Goal: Task Accomplishment & Management: Manage account settings

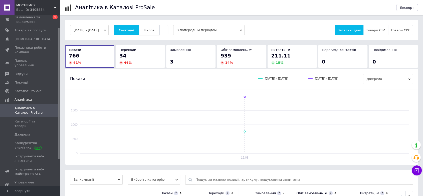
click at [152, 29] on span "Вчора" at bounding box center [149, 30] width 10 height 4
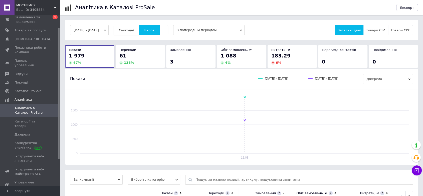
click at [136, 33] on button "Сьогодні" at bounding box center [127, 30] width 26 height 10
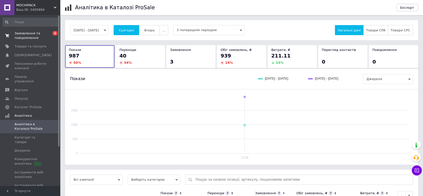
click at [32, 35] on span "Замовлення та повідомлення" at bounding box center [31, 35] width 32 height 9
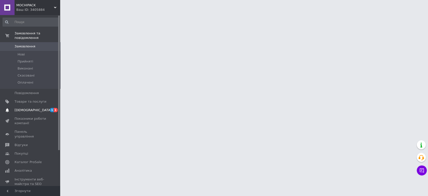
click at [25, 106] on link "Сповіщення 1 1" at bounding box center [30, 110] width 61 height 9
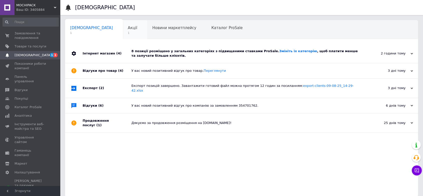
click at [128, 27] on span "Акції" at bounding box center [133, 28] width 10 height 5
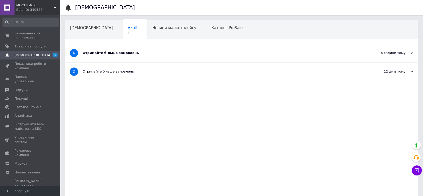
click at [180, 51] on div "Отримайте більше замовлень" at bounding box center [223, 53] width 281 height 5
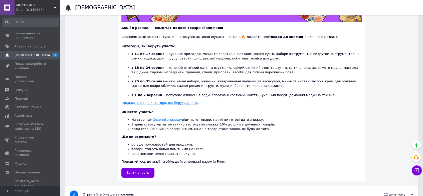
scroll to position [111, 0]
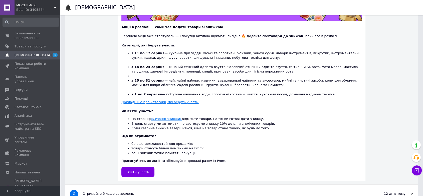
click at [164, 102] on u "Докладніше про категорії, які беруть участь" at bounding box center [160, 102] width 77 height 4
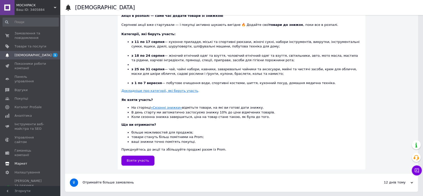
scroll to position [123, 0]
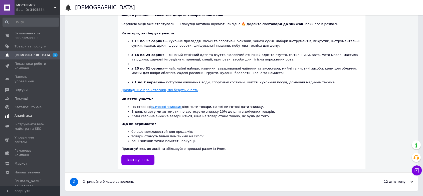
click at [21, 113] on span "Аналітика" at bounding box center [23, 115] width 17 height 5
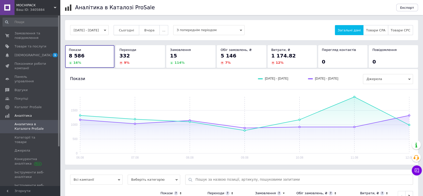
click at [130, 29] on span "Сьогодні" at bounding box center [126, 30] width 15 height 4
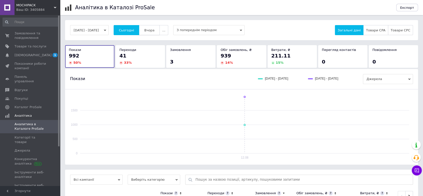
click at [160, 30] on button "Вчора" at bounding box center [149, 30] width 21 height 10
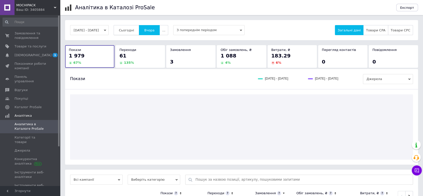
click at [134, 30] on span "Сьогодні" at bounding box center [126, 30] width 15 height 4
